Goal: Task Accomplishment & Management: Use online tool/utility

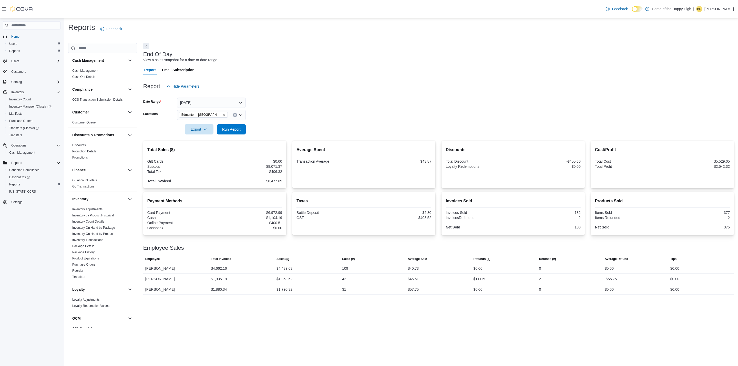
scroll to position [182, 0]
click at [227, 127] on span "Run Report" at bounding box center [231, 129] width 18 height 5
click at [232, 101] on button "Yesterday" at bounding box center [211, 103] width 69 height 10
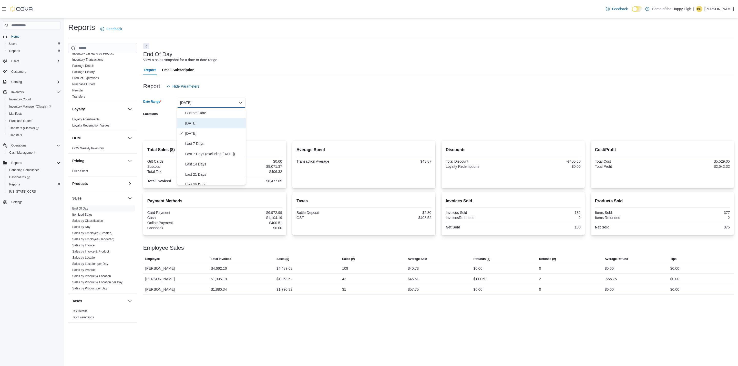
click at [203, 120] on span "Today" at bounding box center [214, 123] width 58 height 6
drag, startPoint x: 266, startPoint y: 99, endPoint x: 252, endPoint y: 114, distance: 19.9
click at [267, 99] on form "Date Range Today Locations Edmonton - Terrace Plaza - Fire & Flower Export Run …" at bounding box center [438, 112] width 590 height 43
click at [234, 129] on span "Run Report" at bounding box center [231, 129] width 18 height 5
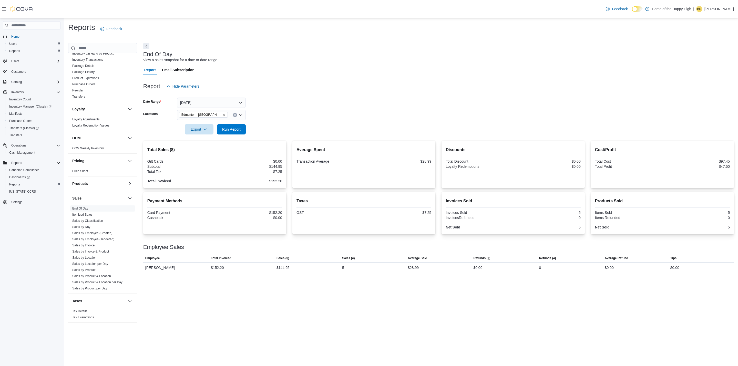
click at [561, 85] on div "Report Hide Parameters" at bounding box center [438, 86] width 590 height 10
click at [579, 104] on form "Date Range Today Locations Edmonton - Terrace Plaza - Fire & Flower Export Run …" at bounding box center [438, 112] width 590 height 43
click at [466, 67] on div "Report Email Subscription" at bounding box center [438, 70] width 590 height 10
click at [233, 129] on span "Run Report" at bounding box center [231, 129] width 18 height 5
click at [324, 93] on div at bounding box center [438, 94] width 590 height 6
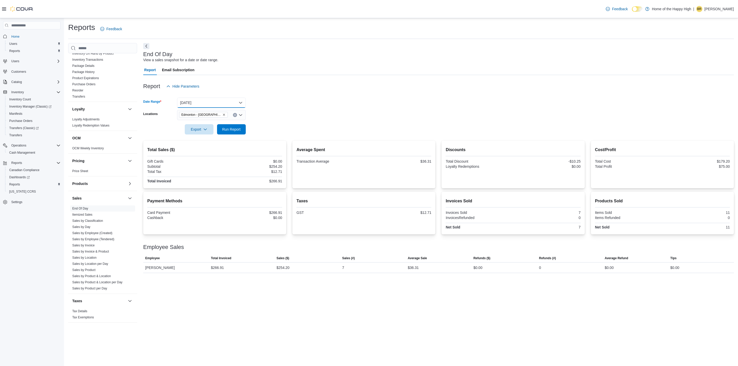
click at [225, 103] on button "Today" at bounding box center [211, 103] width 69 height 10
click at [255, 89] on div "Report Hide Parameters" at bounding box center [438, 86] width 590 height 10
click at [235, 114] on icon "Clear input" at bounding box center [235, 115] width 2 height 2
click at [205, 159] on span "Fire & Flower" at bounding box center [201, 160] width 21 height 5
click at [262, 109] on form "Date Range Today Locations Fire & Flower Combo box. Selected. Fire & Flower. Pr…" at bounding box center [438, 112] width 590 height 43
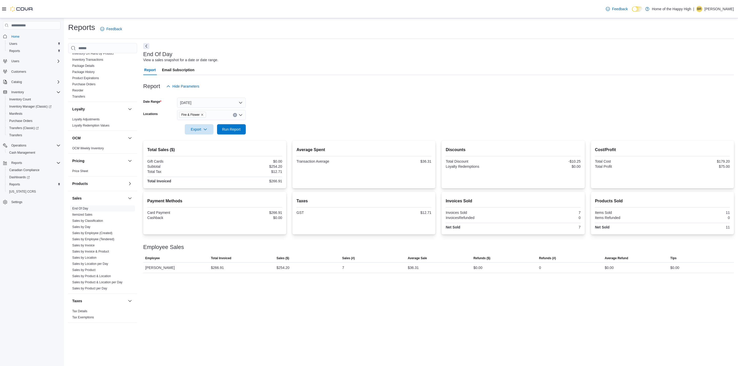
click at [202, 115] on icon "Remove Fire & Flower from selection in this group" at bounding box center [202, 115] width 2 height 2
click at [207, 167] on span "FF Alberta" at bounding box center [214, 168] width 43 height 5
click at [261, 124] on form "Date Range Today Locations FF Alberta Combo box. Selected. FF Alberta. Press Ba…" at bounding box center [438, 112] width 590 height 43
click at [235, 130] on span "Run Report" at bounding box center [231, 129] width 18 height 5
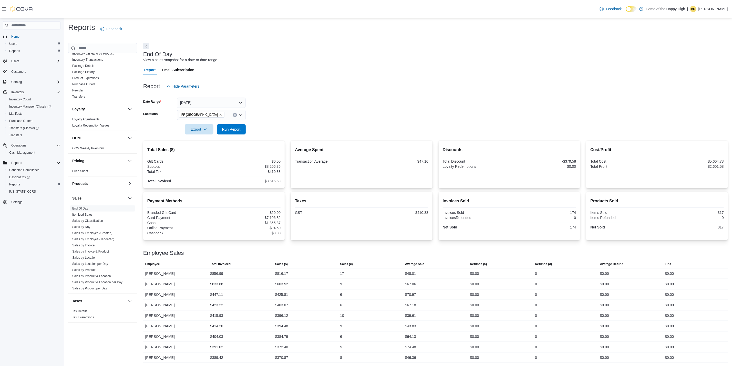
click at [235, 114] on icon "Clear input" at bounding box center [235, 115] width 2 height 2
type input "****"
drag, startPoint x: 232, startPoint y: 122, endPoint x: 238, endPoint y: 119, distance: 6.8
click at [232, 122] on span "Edmonton - Terrace Plaza - Fire & Flower" at bounding box center [238, 123] width 81 height 5
click at [267, 106] on form "Date Range Today Locations Edmonton - Terrace Plaza - Fire & Flower Combo box. …" at bounding box center [435, 112] width 585 height 43
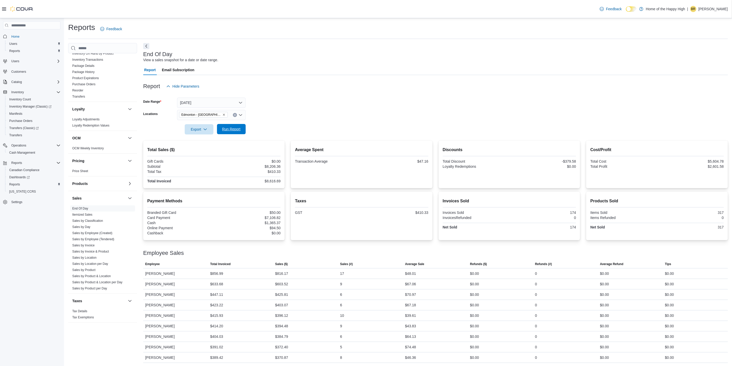
click at [229, 125] on span "Run Report" at bounding box center [231, 129] width 23 height 10
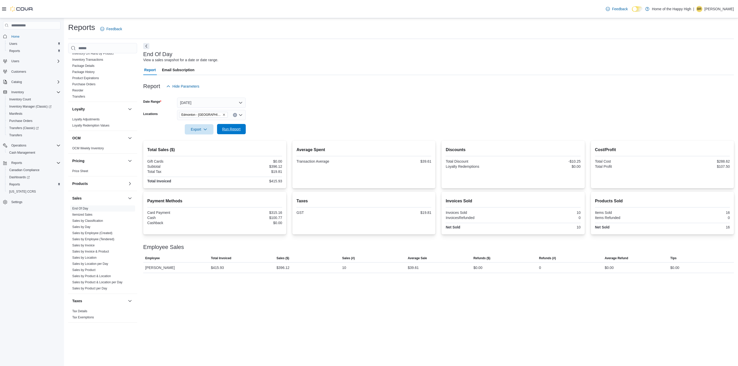
click at [234, 131] on span "Run Report" at bounding box center [231, 129] width 18 height 5
click at [202, 101] on button "Today" at bounding box center [211, 103] width 69 height 10
click at [198, 134] on span "Yesterday" at bounding box center [214, 133] width 58 height 6
click at [345, 121] on div at bounding box center [438, 122] width 590 height 4
click at [234, 128] on span "Run Report" at bounding box center [231, 129] width 18 height 5
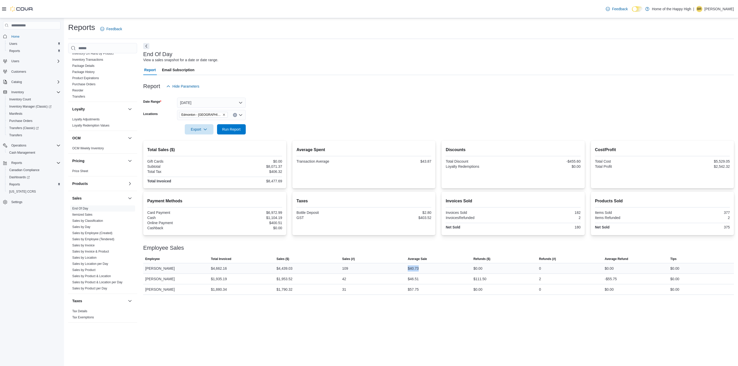
drag, startPoint x: 401, startPoint y: 268, endPoint x: 421, endPoint y: 268, distance: 19.7
click at [421, 268] on tr "Employee Mark McGowan Total Invoiced $4,662.16 Sales ($) $4,439.03 Sales (#) 10…" at bounding box center [438, 268] width 590 height 11
click at [371, 74] on div "Report Email Subscription" at bounding box center [438, 70] width 590 height 10
click at [378, 58] on div "End Of Day View a sales snapshot for a date or date range." at bounding box center [437, 57] width 588 height 12
click at [419, 124] on div at bounding box center [438, 122] width 590 height 4
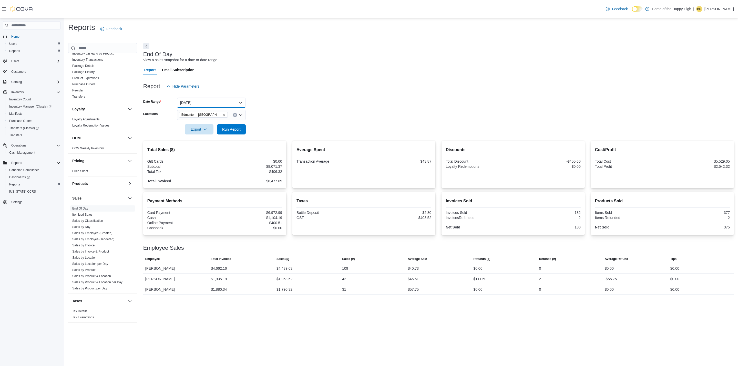
click at [233, 100] on button "Yesterday" at bounding box center [211, 103] width 69 height 10
click at [201, 122] on span "Today" at bounding box center [214, 123] width 58 height 6
click at [230, 129] on span "Run Report" at bounding box center [231, 129] width 18 height 5
click at [236, 128] on span "Run Report" at bounding box center [231, 129] width 18 height 5
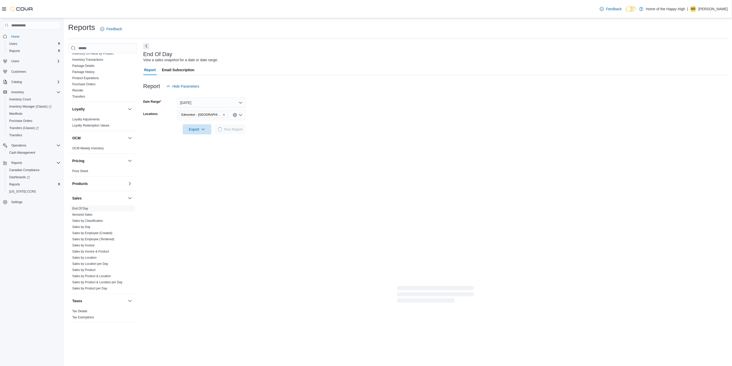
click at [302, 111] on form "Date Range Today Locations Edmonton - Terrace Plaza - Fire & Flower Export Run …" at bounding box center [435, 112] width 585 height 43
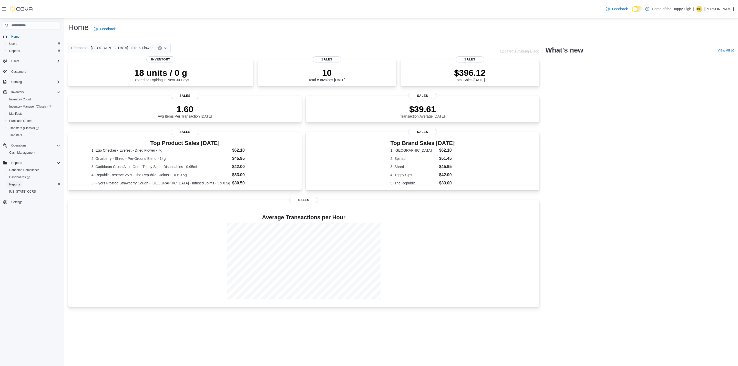
click at [19, 182] on span "Reports" at bounding box center [14, 184] width 11 height 4
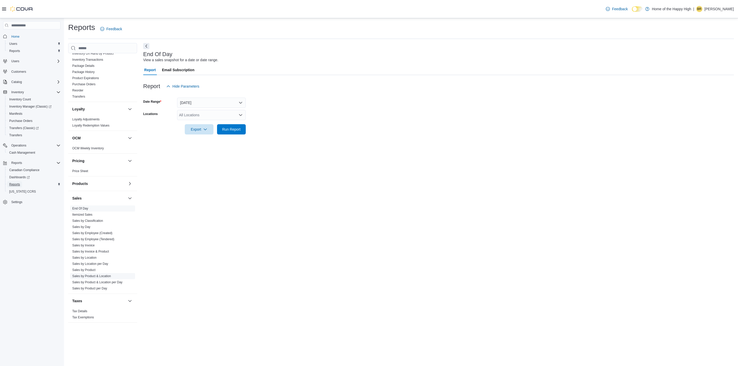
scroll to position [182, 0]
click at [95, 264] on link "Sales by Location per Day" at bounding box center [90, 264] width 36 height 4
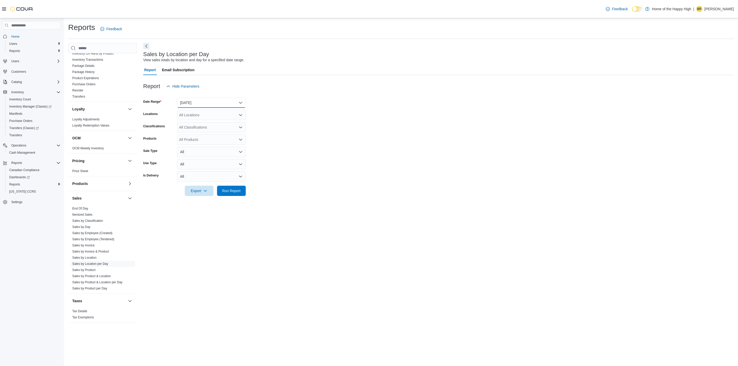
click at [203, 103] on button "Yesterday" at bounding box center [211, 103] width 69 height 10
click at [192, 121] on span "Today" at bounding box center [214, 123] width 58 height 6
click at [194, 114] on div "All Locations" at bounding box center [211, 115] width 69 height 10
click at [201, 169] on span "FF Alberta" at bounding box center [214, 168] width 43 height 5
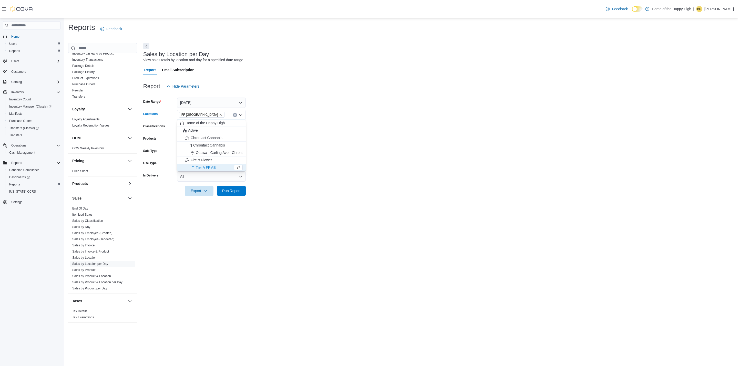
click at [271, 149] on form "Date Range Today Locations FF Alberta Combo box. Selected. FF Alberta. Press Ba…" at bounding box center [438, 143] width 590 height 105
click at [237, 190] on span "Run Report" at bounding box center [231, 190] width 18 height 5
click at [335, 151] on form "Date Range Today Locations FF Alberta Classifications All Classifications Produ…" at bounding box center [435, 143] width 585 height 105
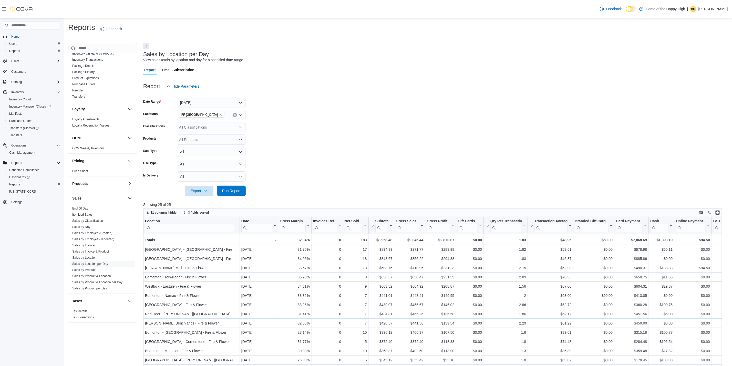
scroll to position [64, 0]
